Goal: Information Seeking & Learning: Learn about a topic

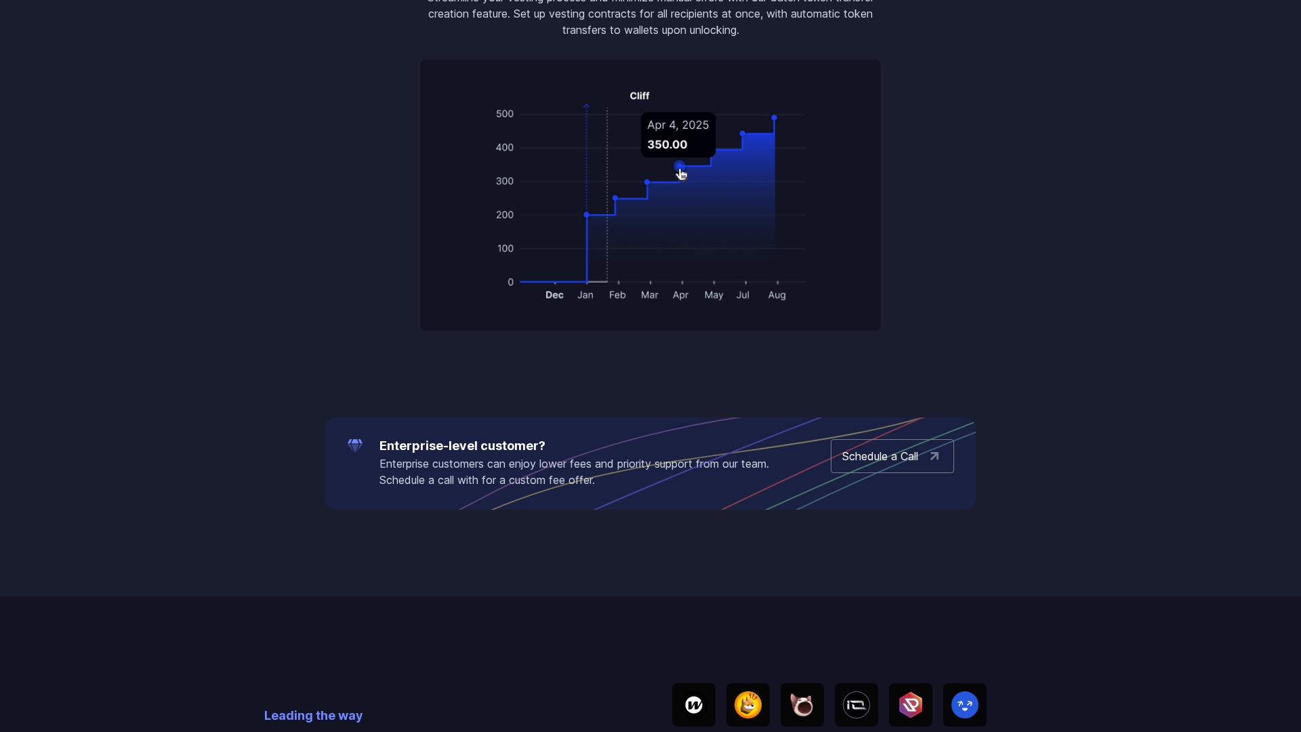
scroll to position [2814, 0]
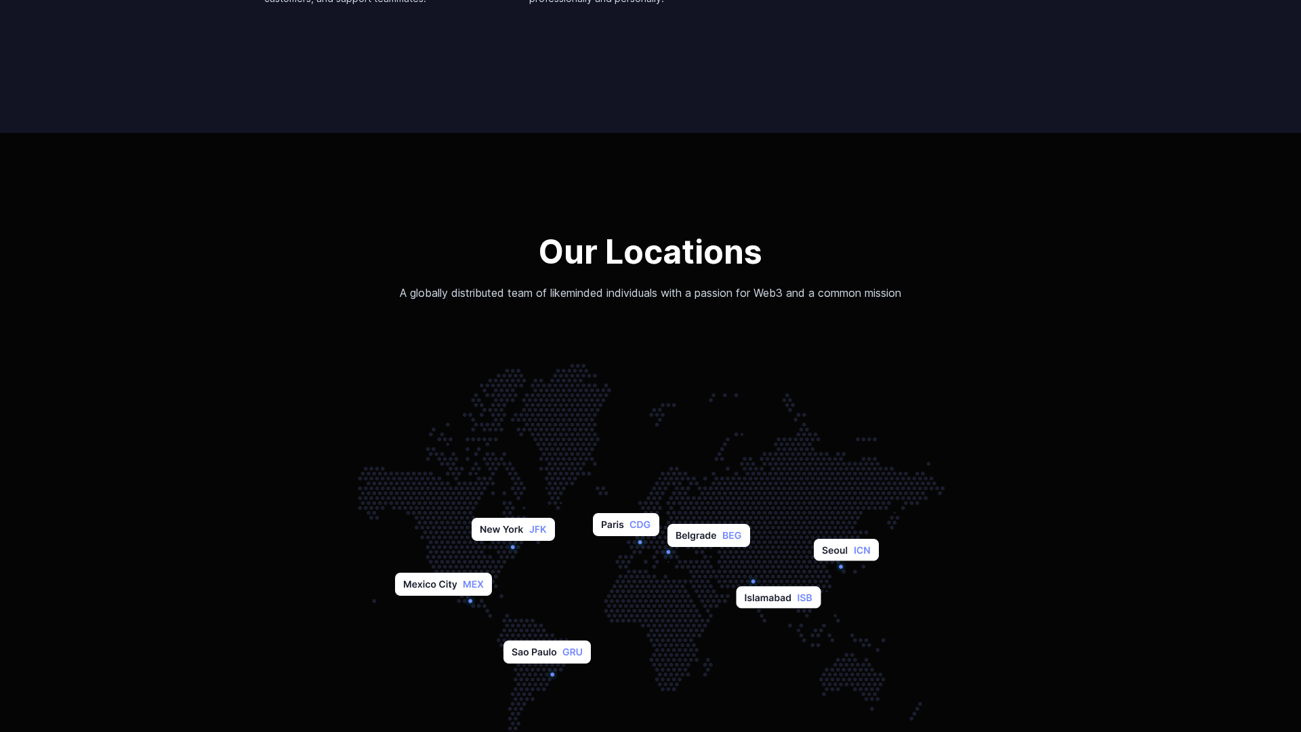
scroll to position [2110, 0]
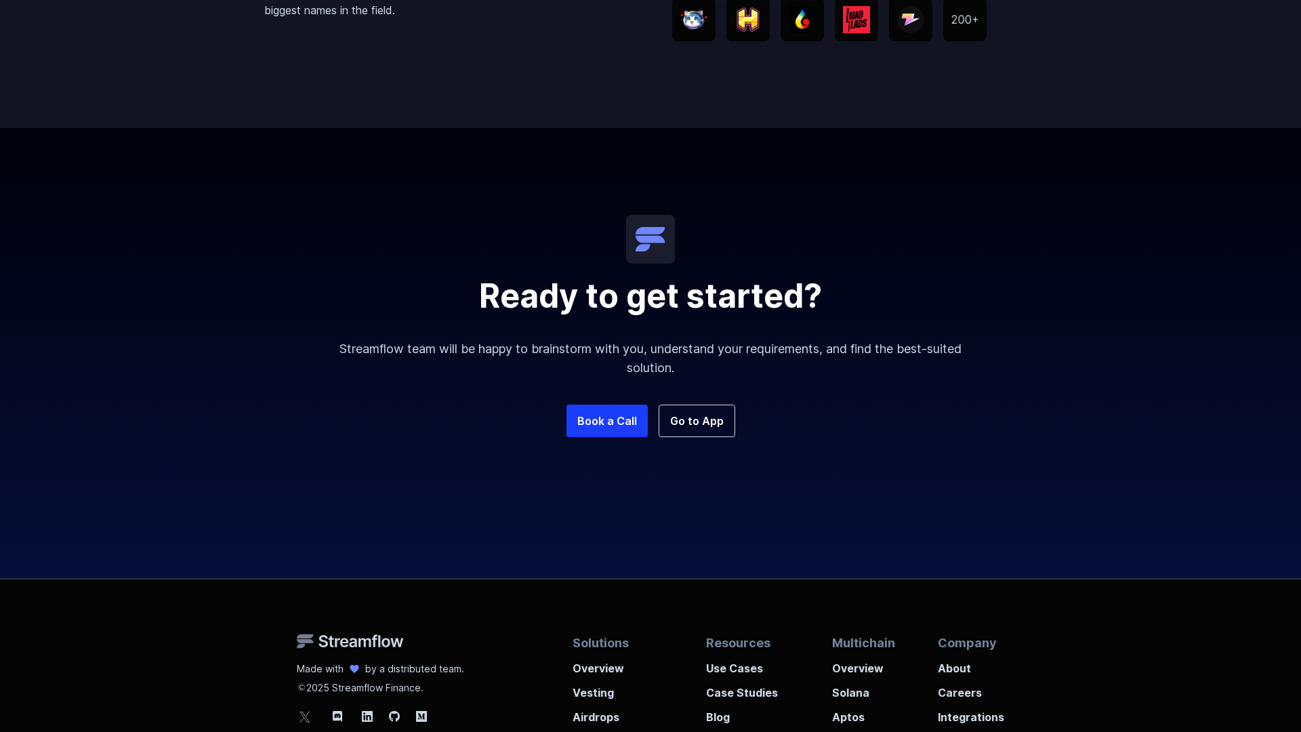
scroll to position [2347, 0]
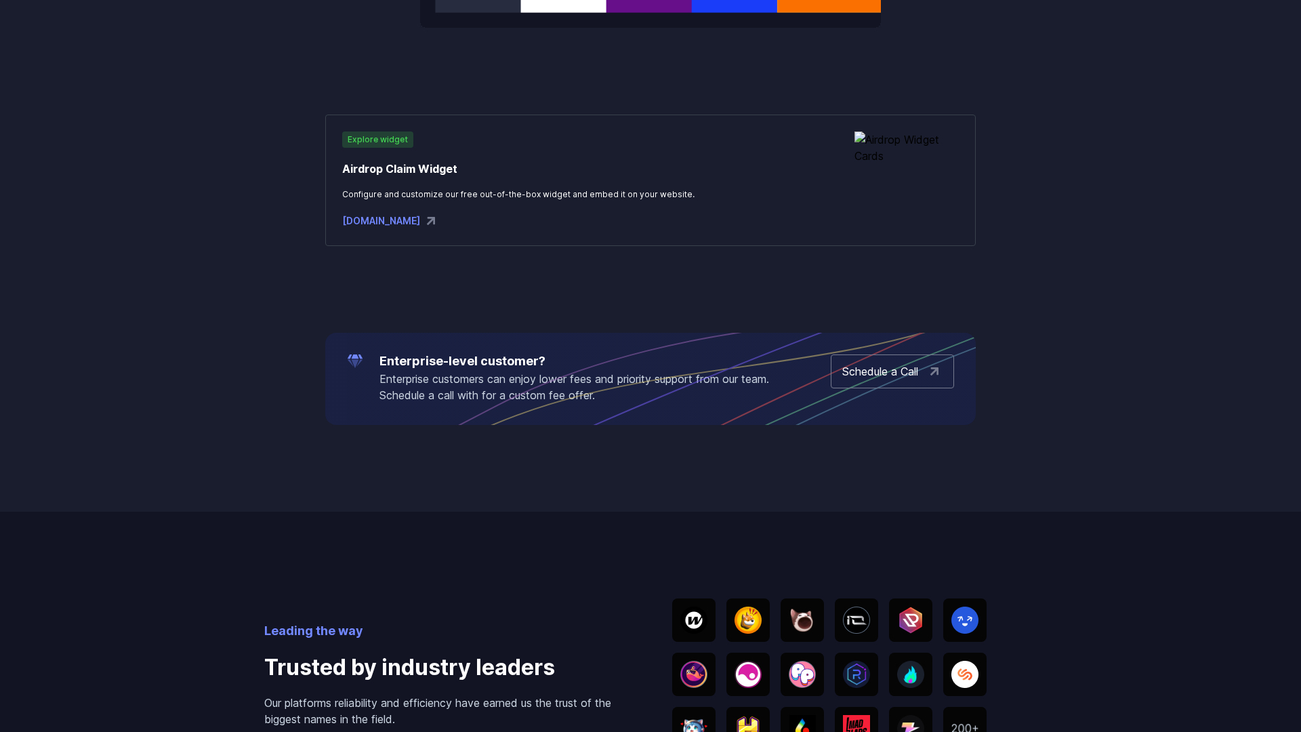
scroll to position [2814, 0]
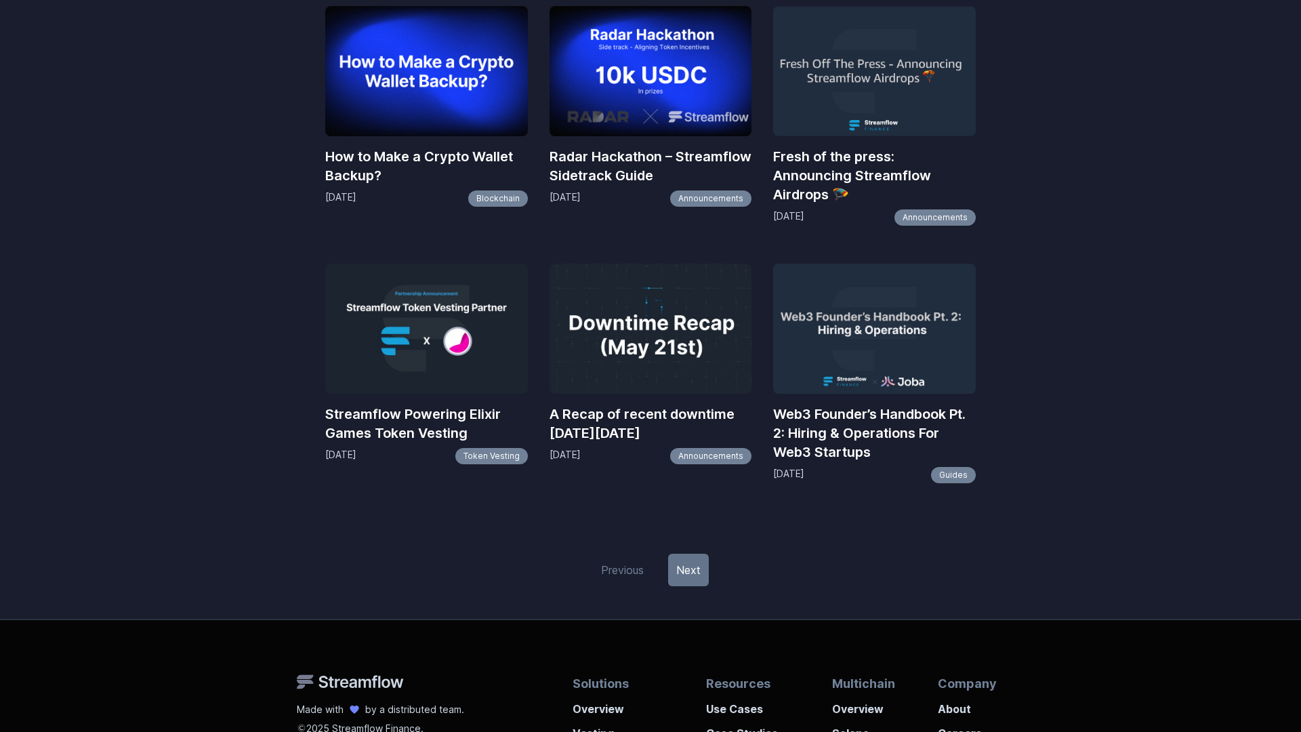
scroll to position [1685, 0]
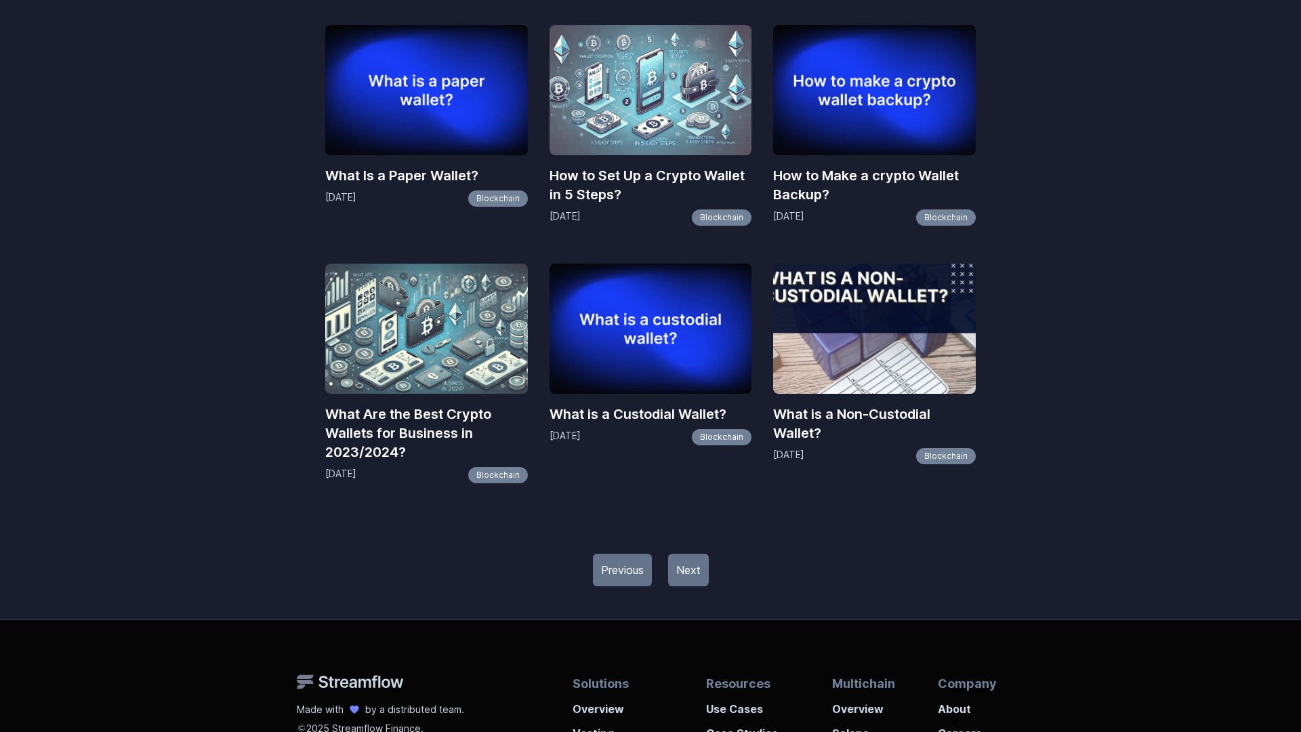
scroll to position [1685, 0]
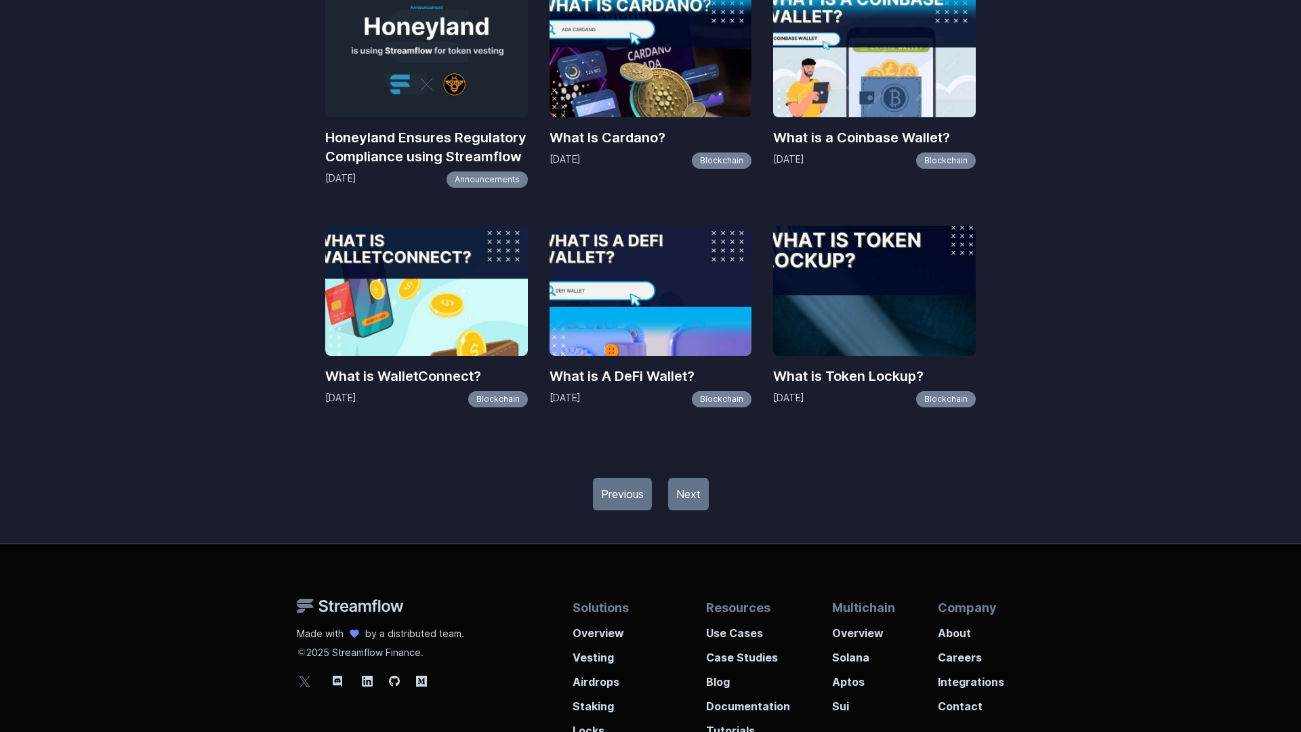
scroll to position [1609, 0]
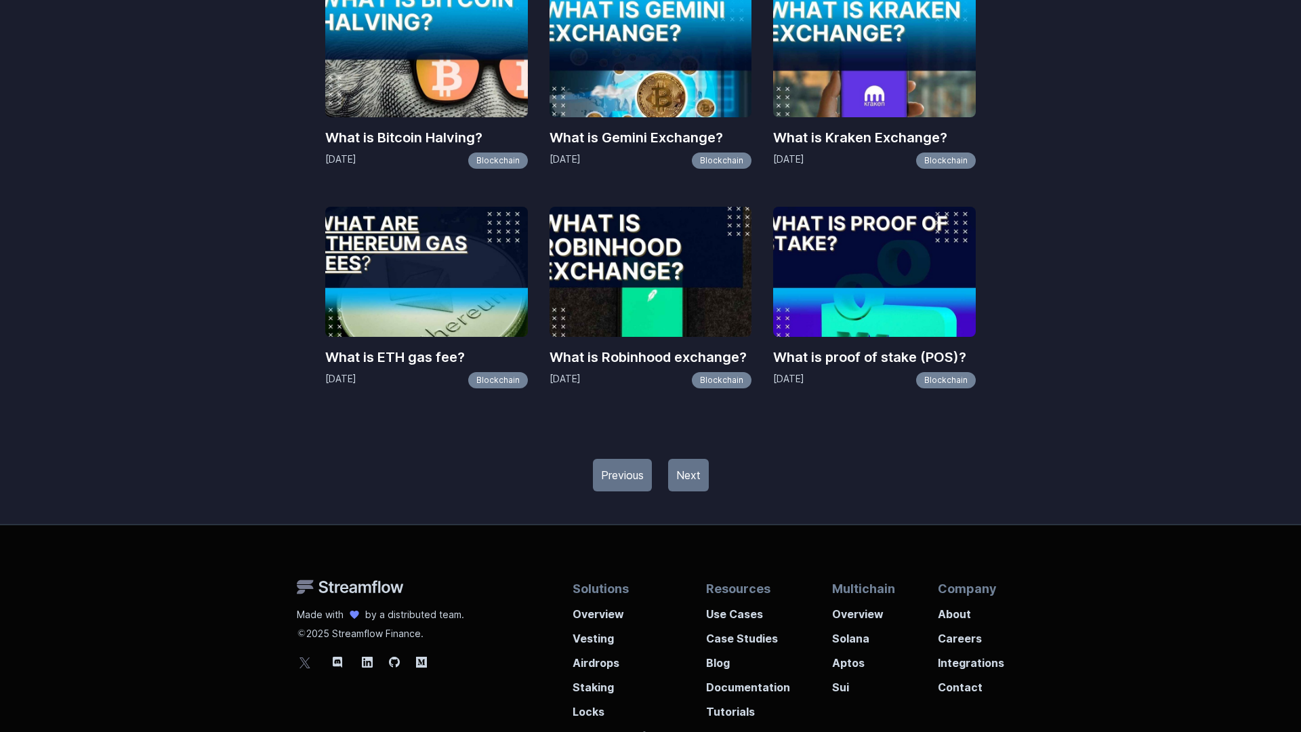
scroll to position [1590, 0]
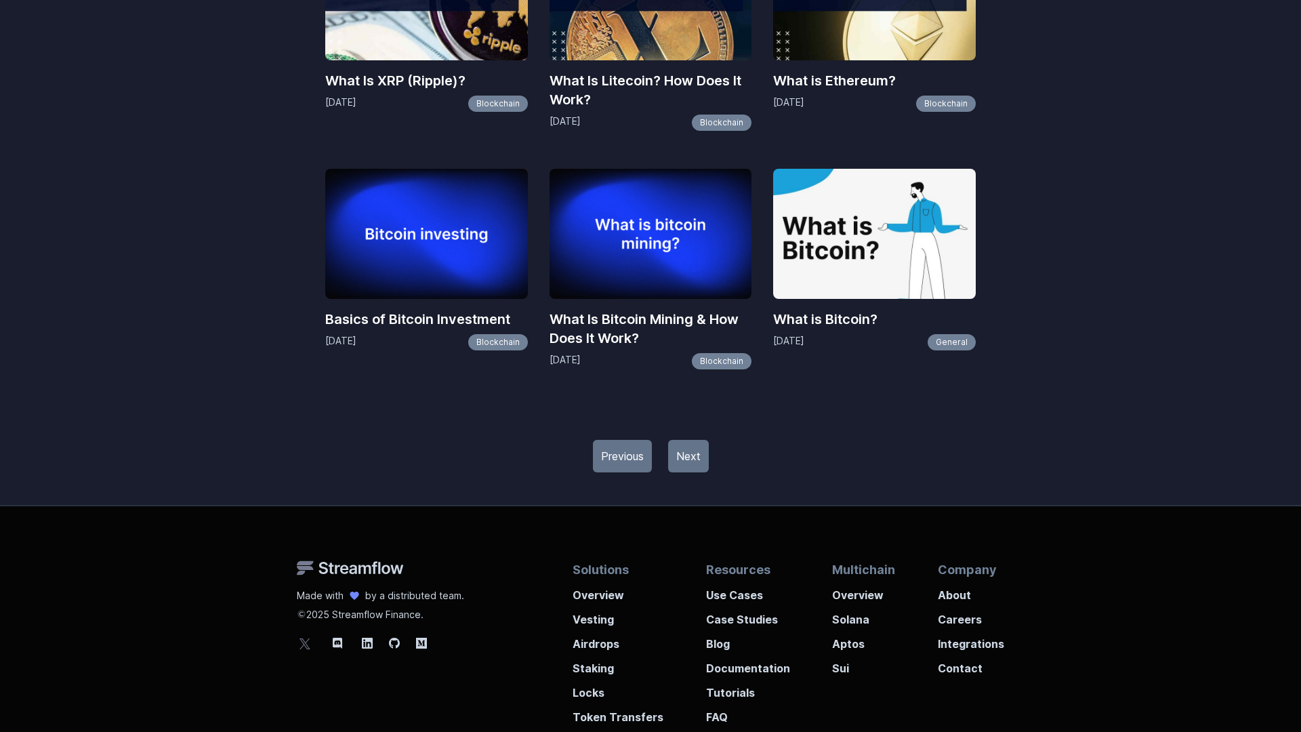
scroll to position [1571, 0]
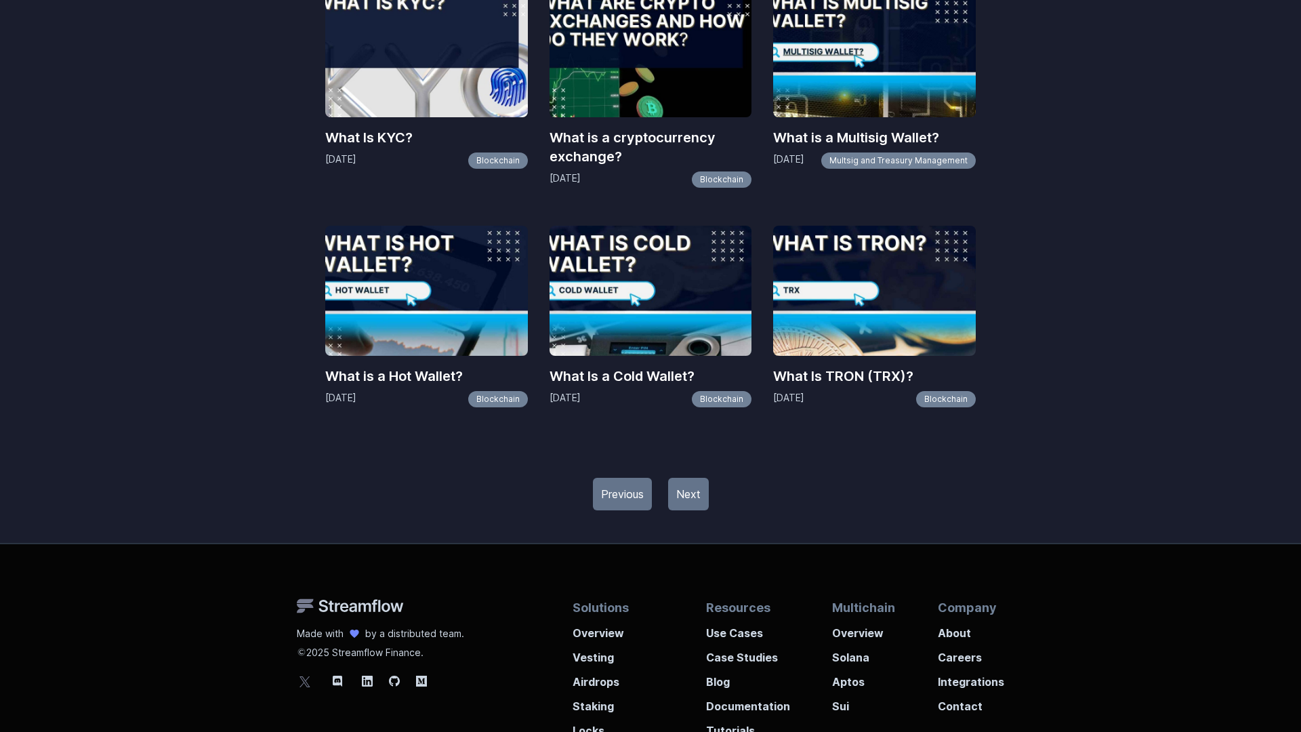
scroll to position [1609, 0]
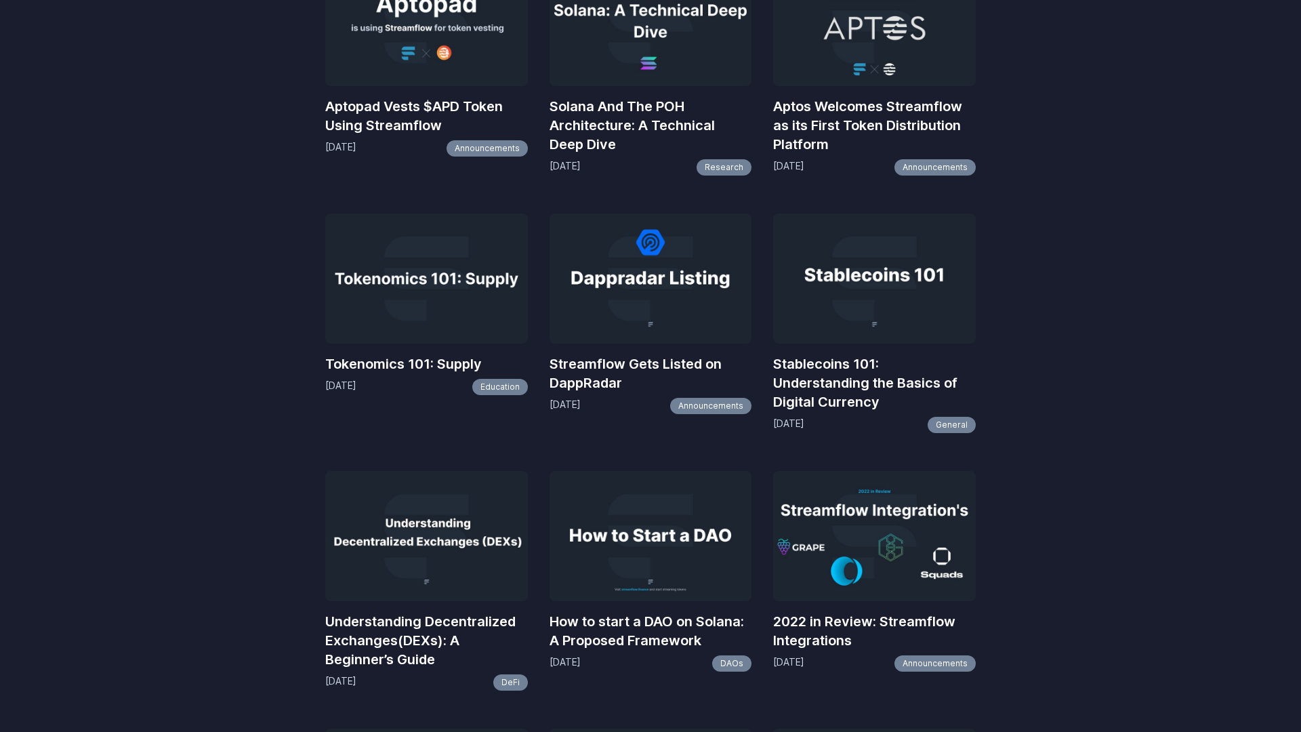
scroll to position [1407, 0]
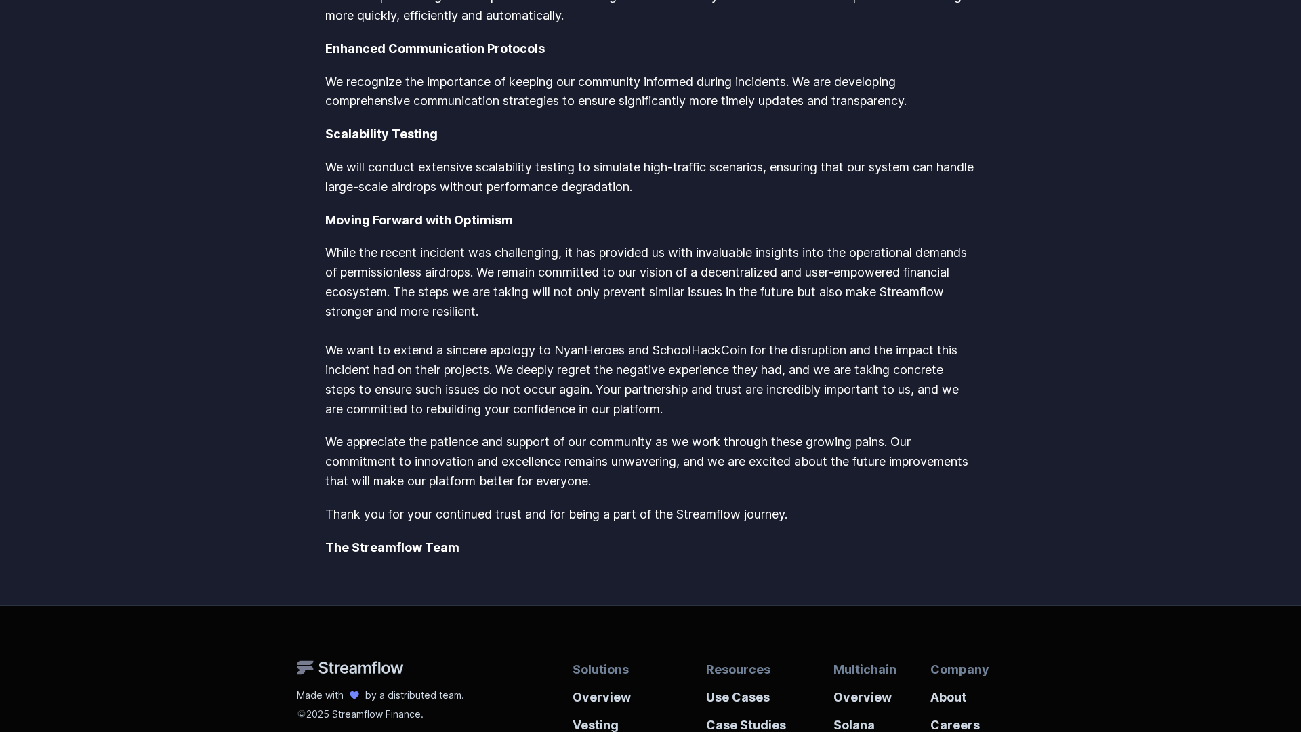
scroll to position [2402, 0]
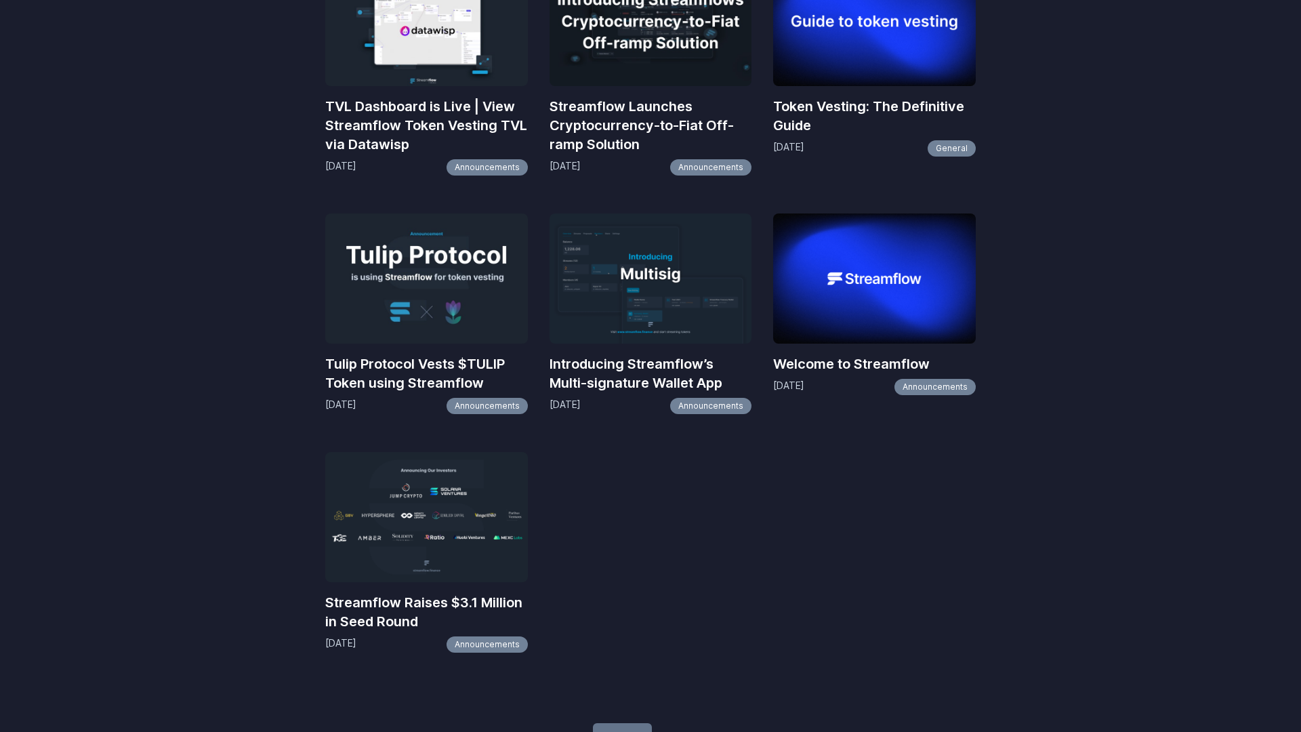
scroll to position [1151, 0]
